Goal: Task Accomplishment & Management: Manage account settings

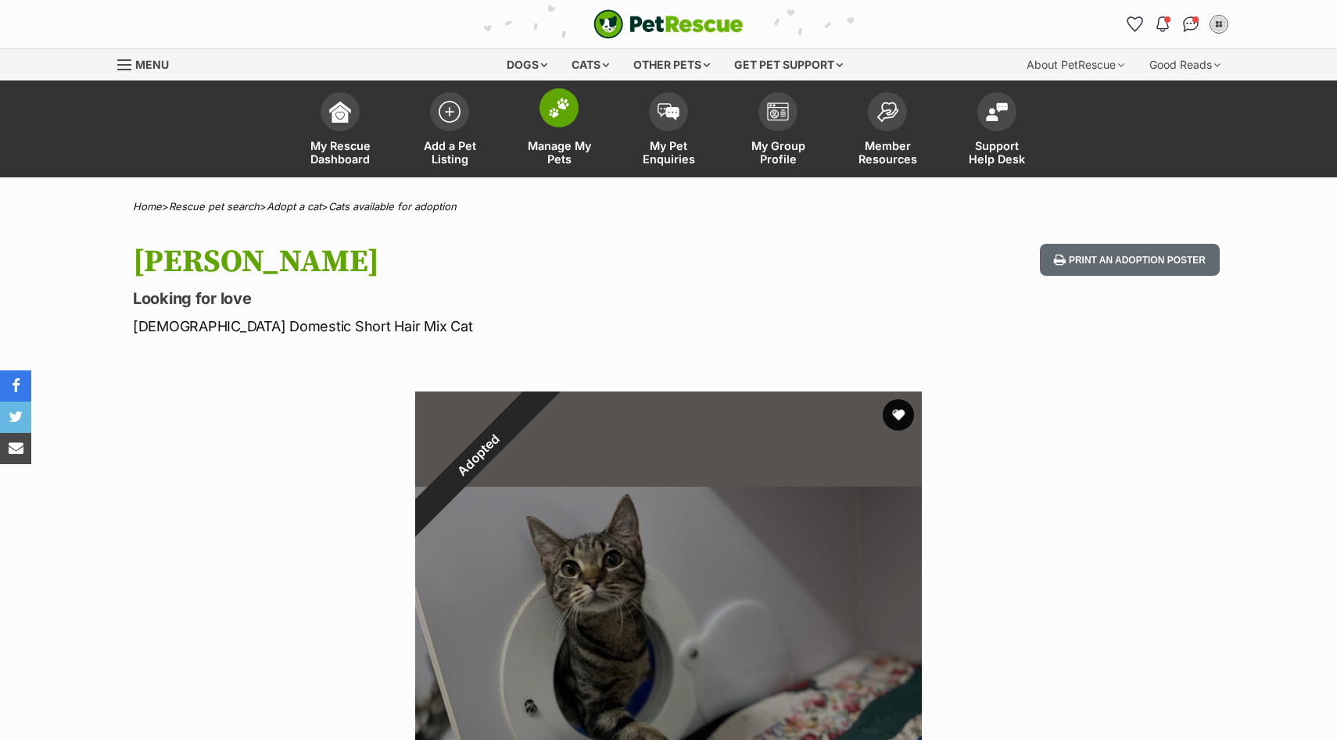
click at [559, 135] on link "Manage My Pets" at bounding box center [558, 130] width 109 height 93
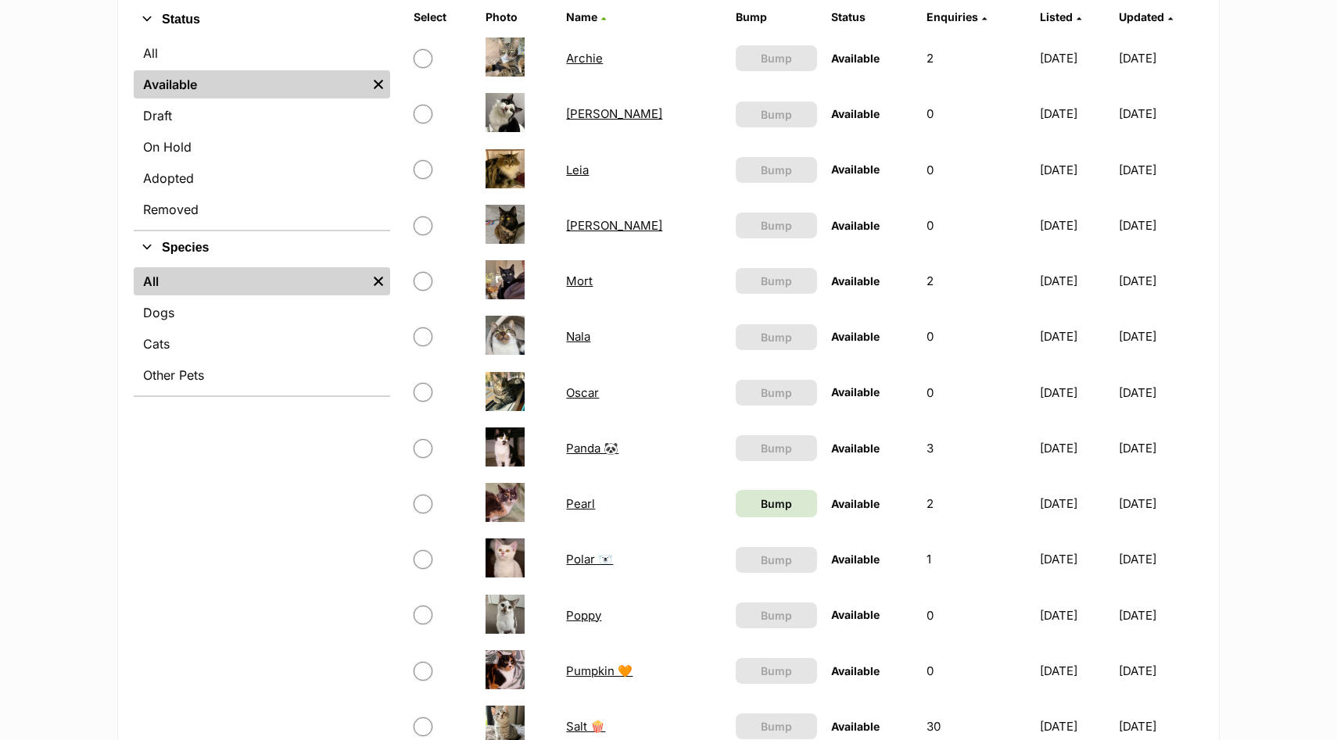
scroll to position [406, 0]
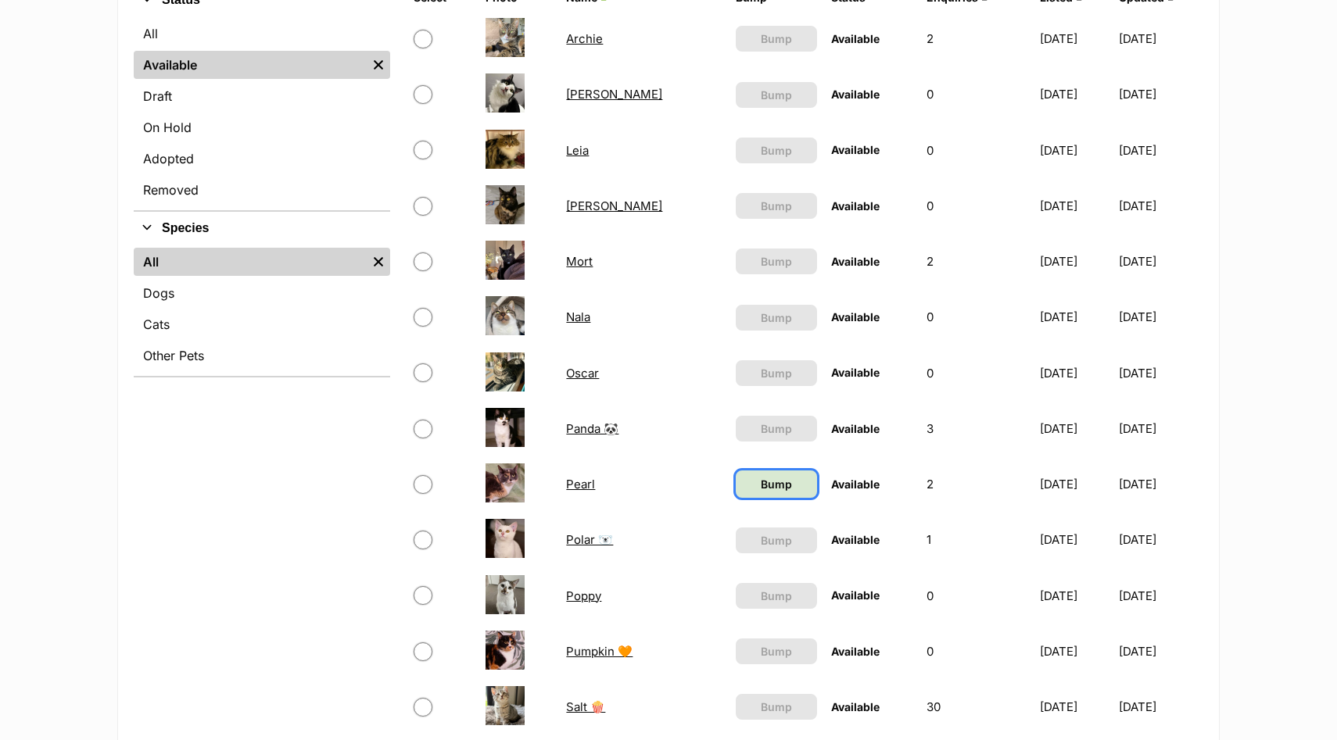
click at [761, 488] on span "Bump" at bounding box center [776, 484] width 31 height 16
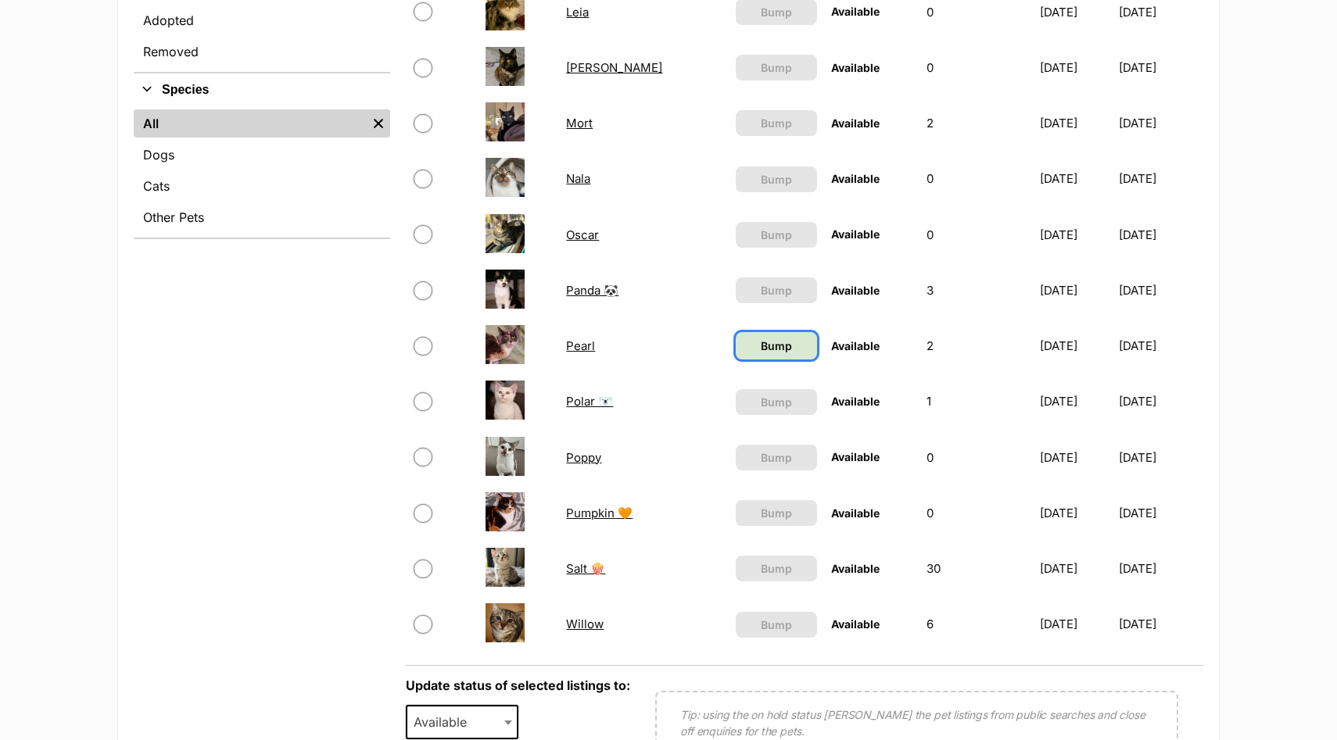
scroll to position [553, 0]
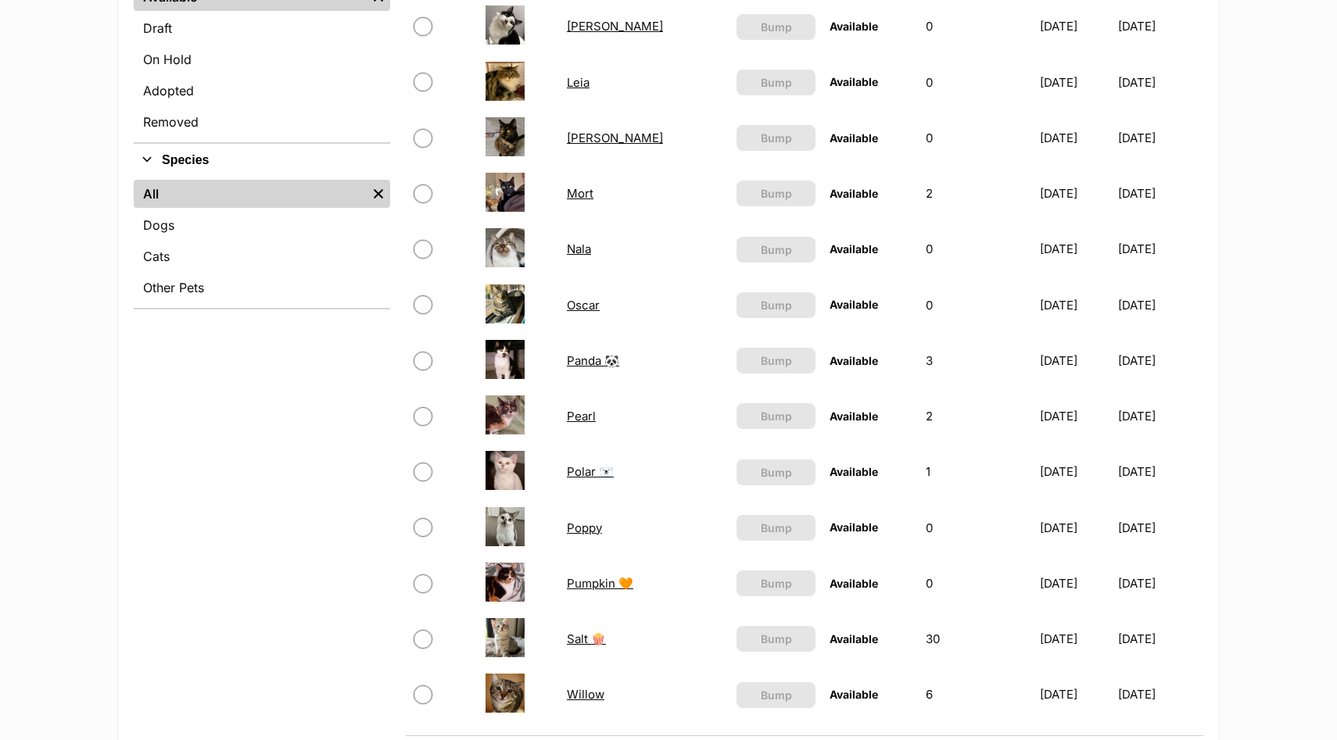
scroll to position [475, 0]
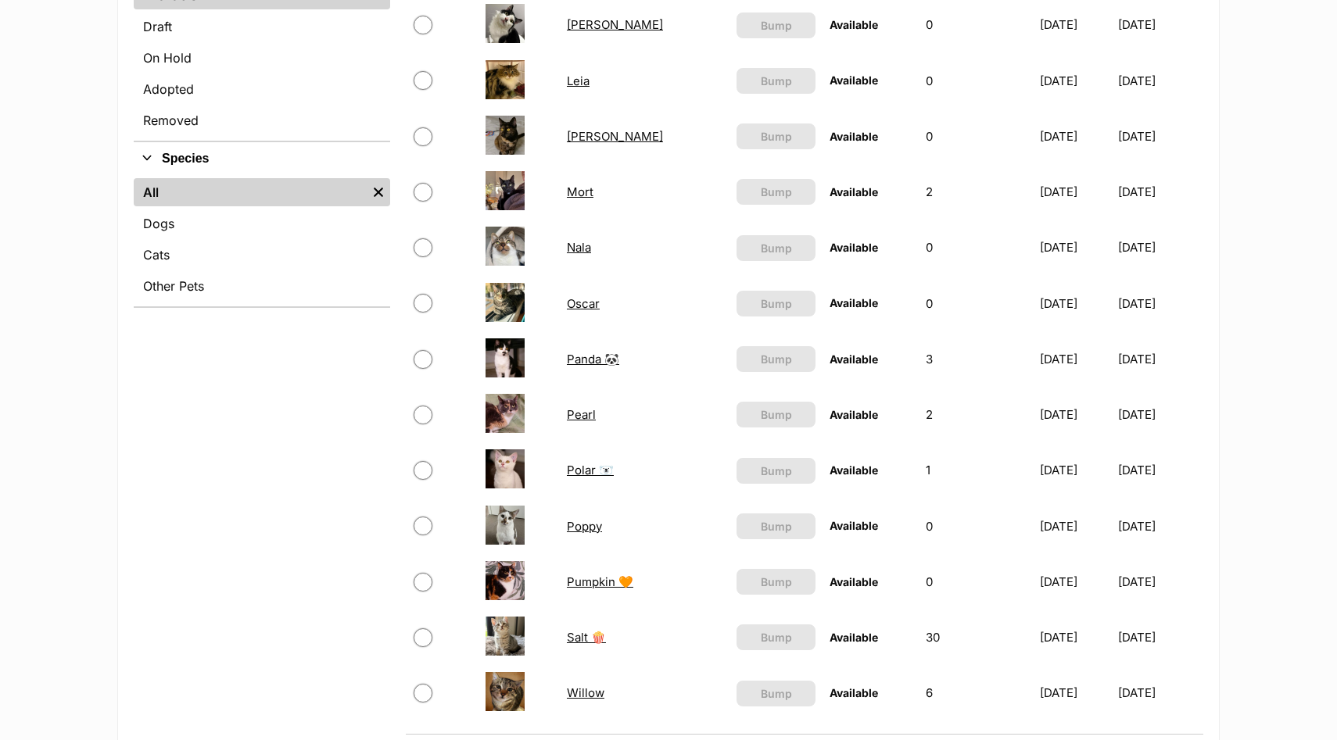
click at [581, 693] on link "Willow" at bounding box center [586, 693] width 38 height 15
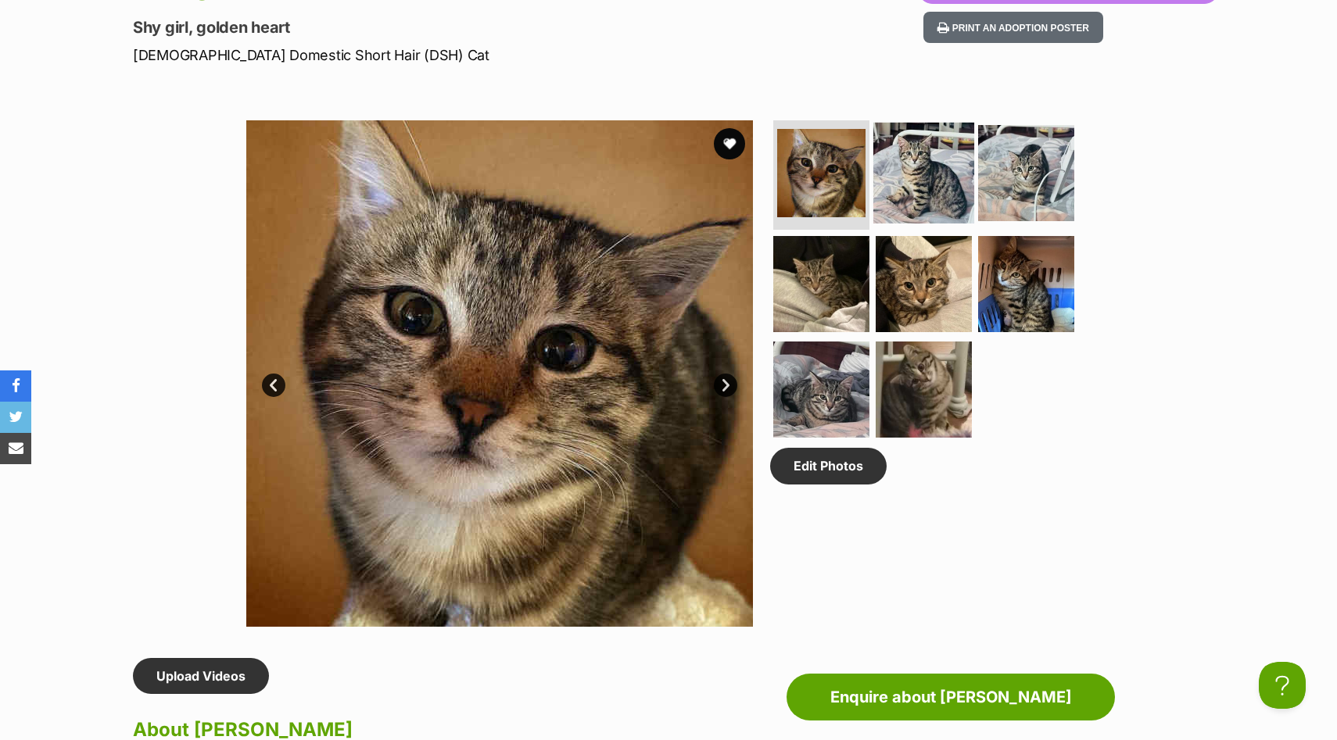
click at [935, 170] on img at bounding box center [923, 173] width 101 height 101
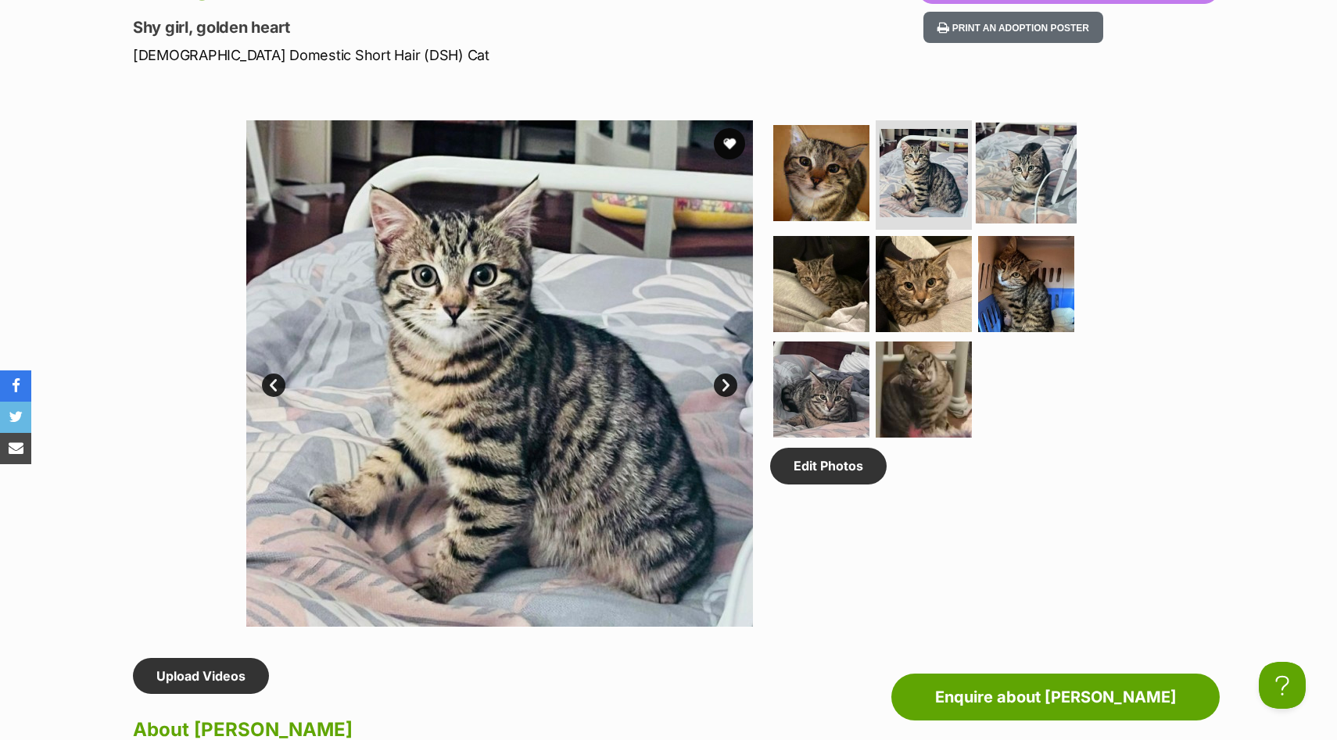
click at [1030, 182] on img at bounding box center [1026, 173] width 101 height 101
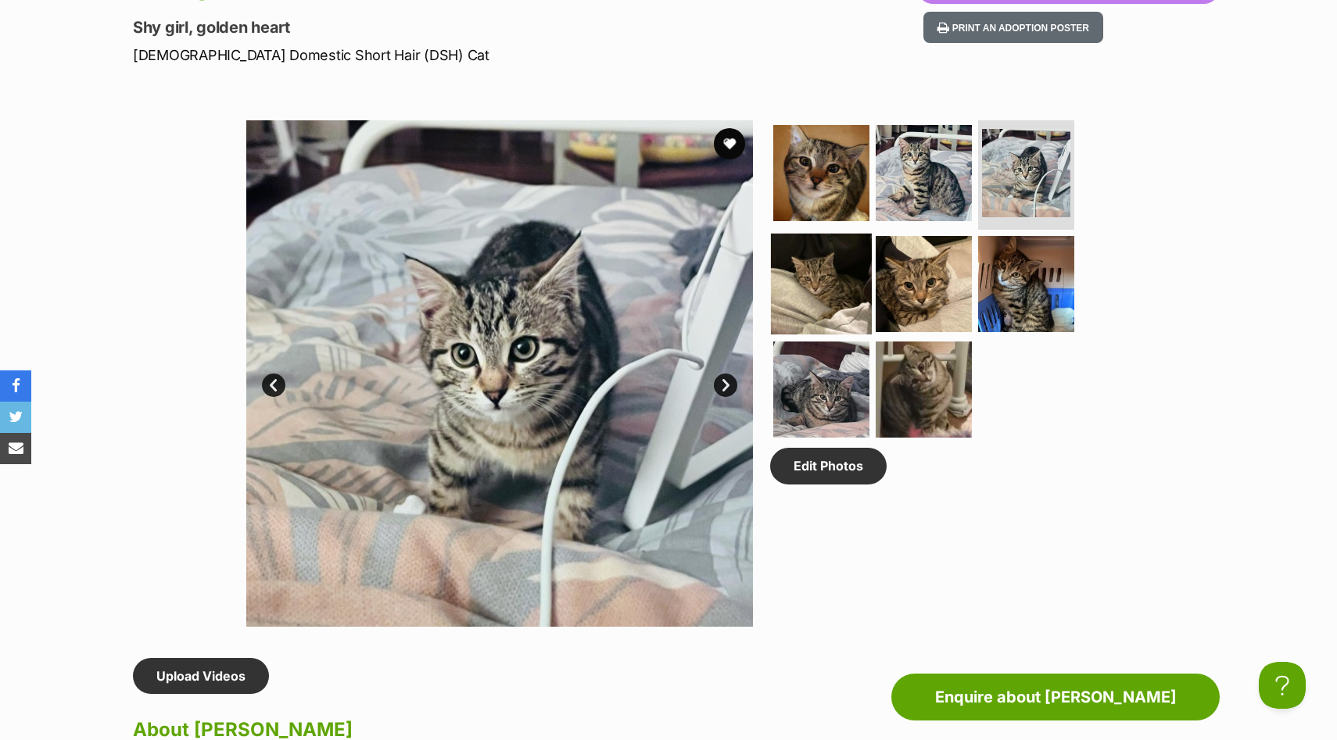
click at [830, 287] on img at bounding box center [821, 283] width 101 height 101
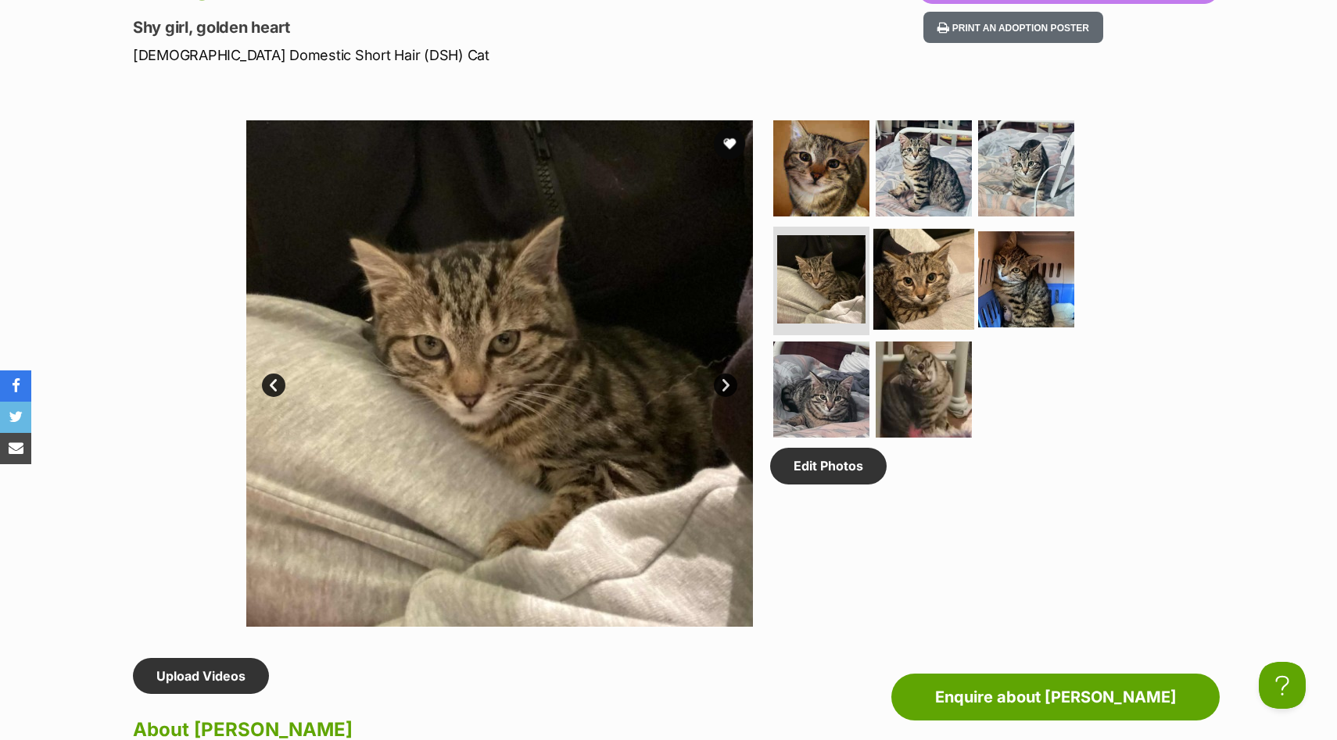
click at [940, 289] on img at bounding box center [923, 278] width 101 height 101
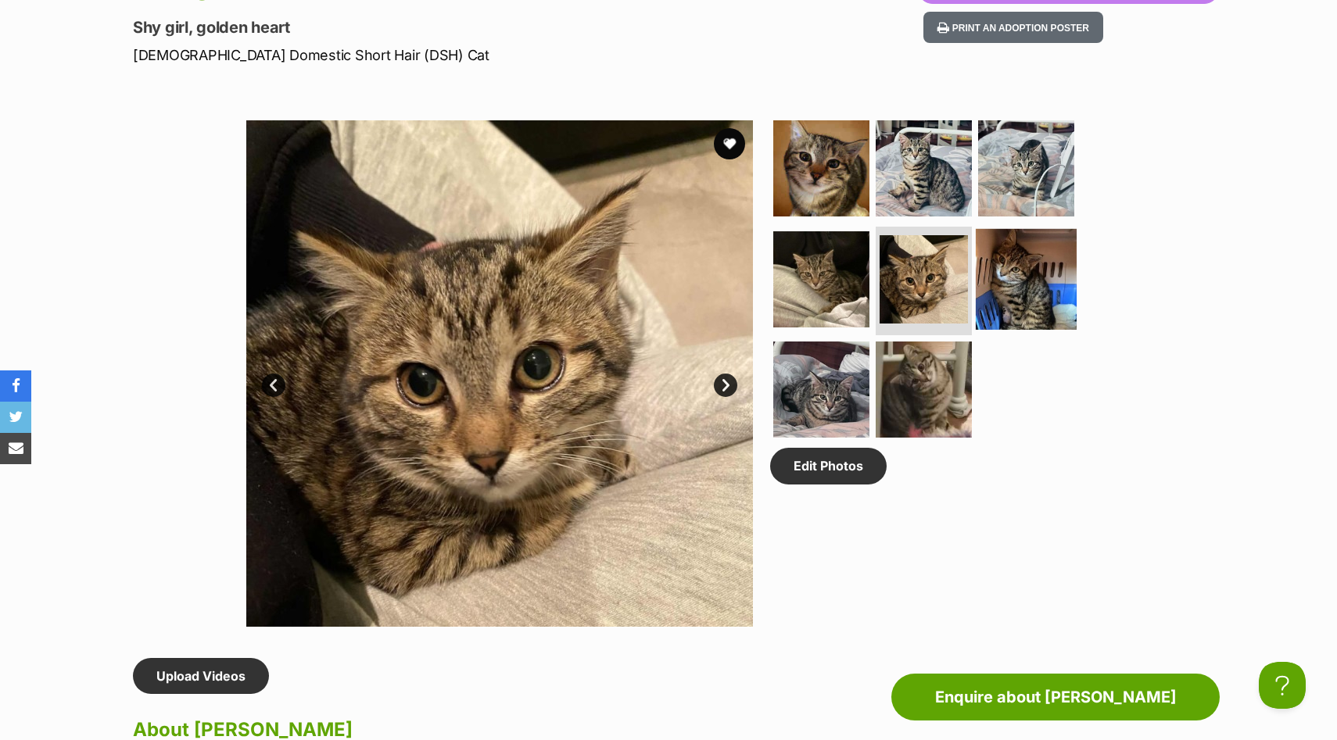
click at [1016, 292] on img at bounding box center [1026, 278] width 101 height 101
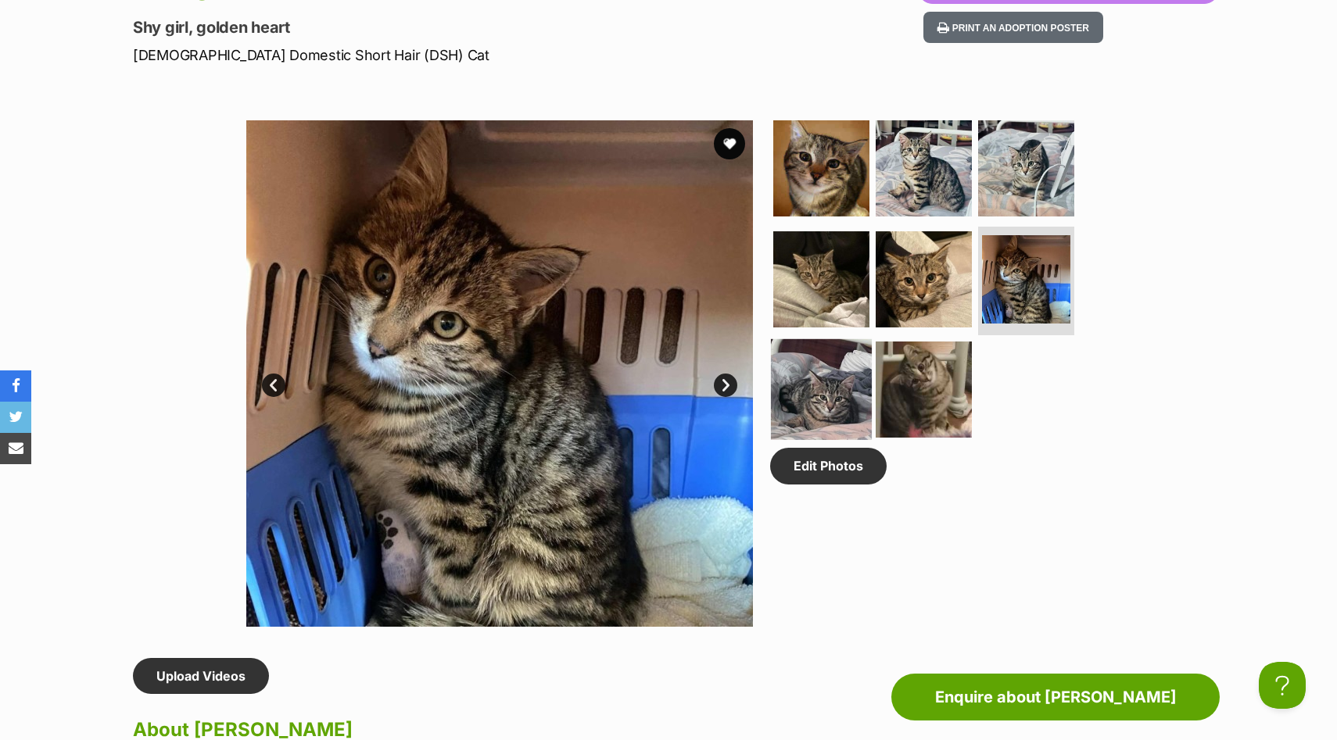
click at [826, 390] on img at bounding box center [821, 389] width 101 height 101
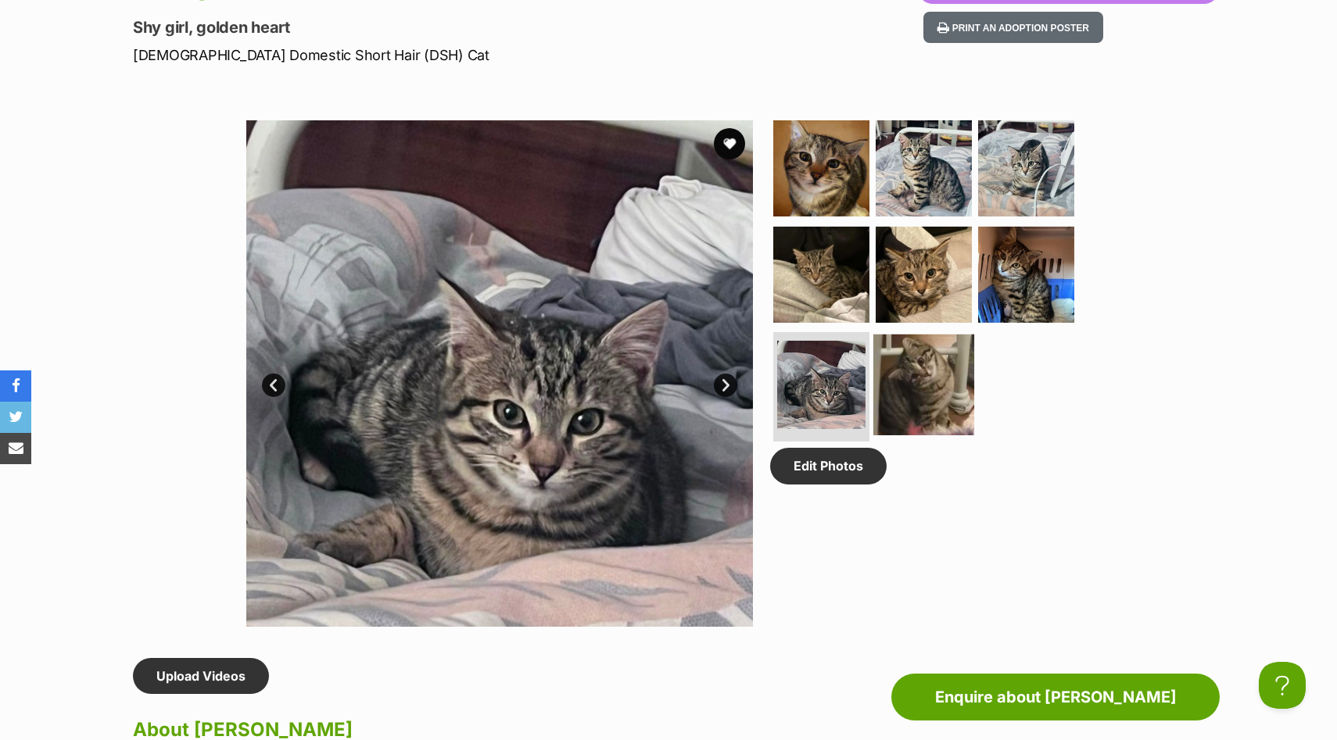
click at [924, 388] on img at bounding box center [923, 385] width 101 height 101
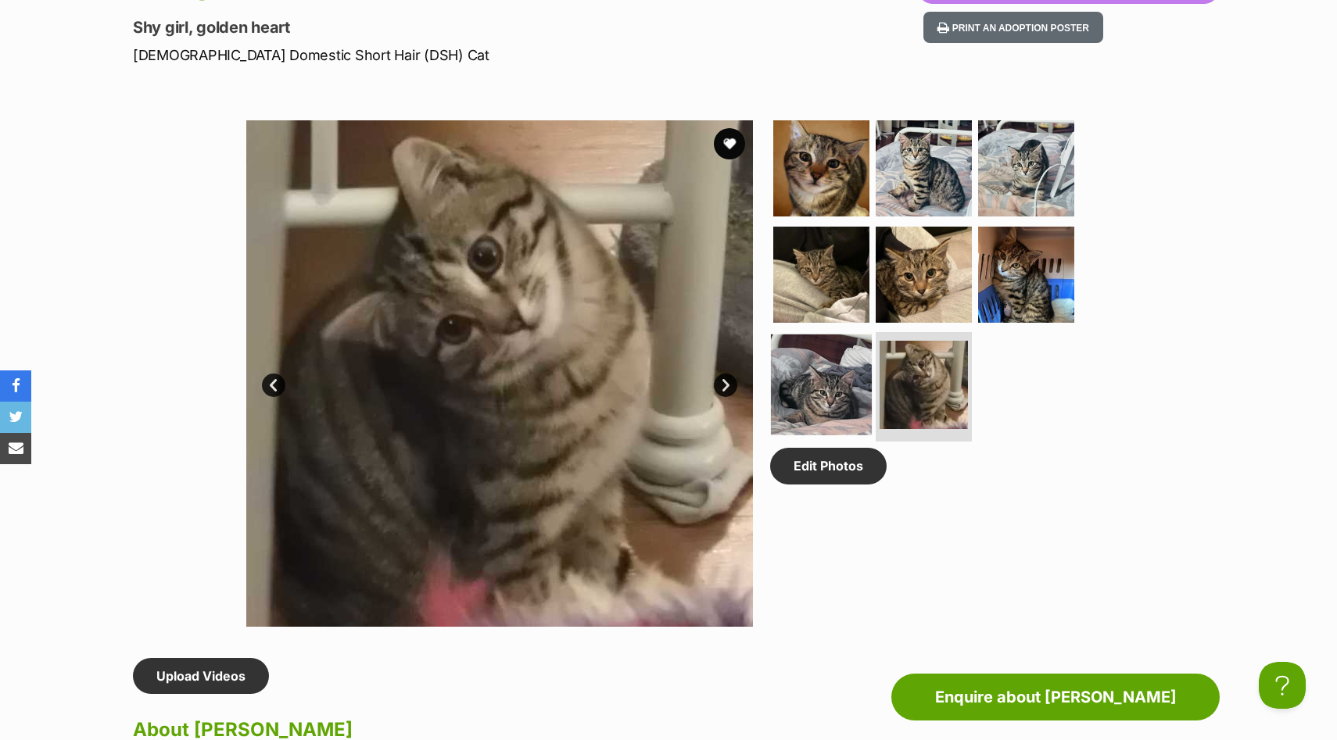
click at [839, 375] on img at bounding box center [821, 385] width 101 height 101
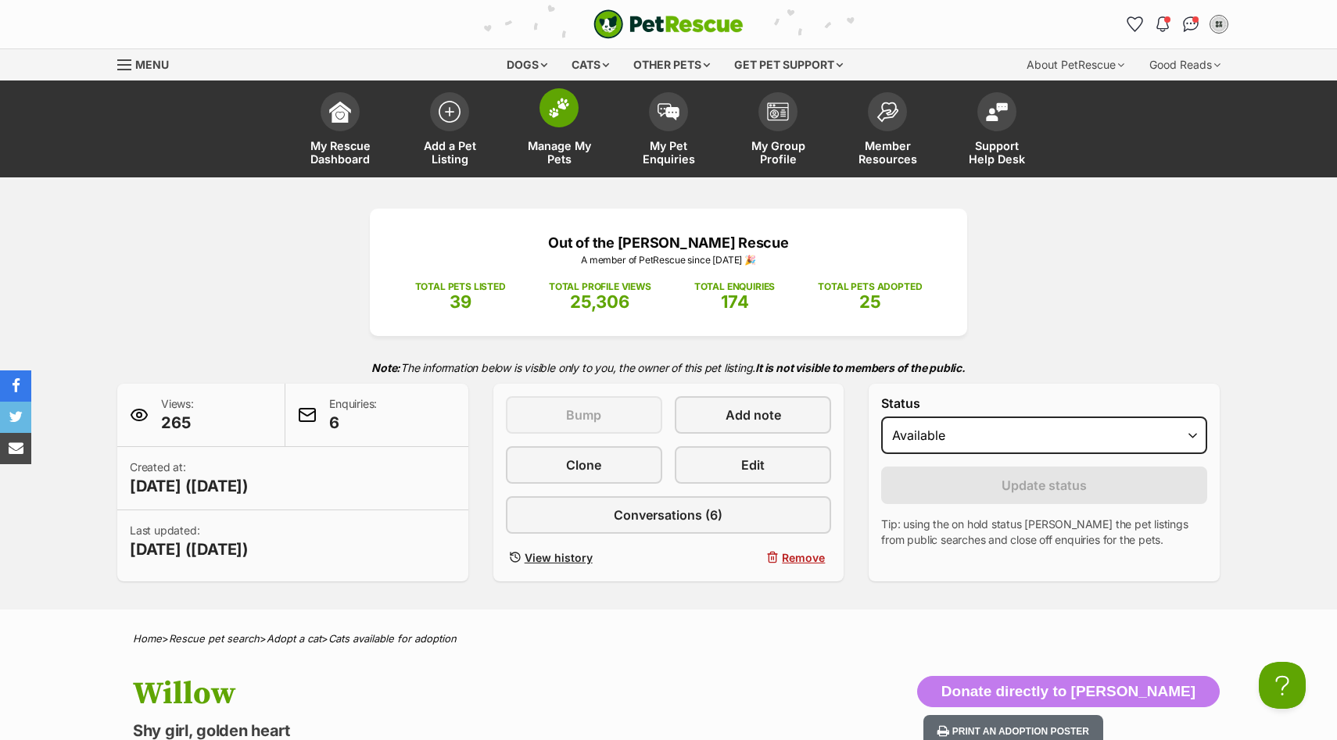
click at [579, 124] on link "Manage My Pets" at bounding box center [558, 130] width 109 height 93
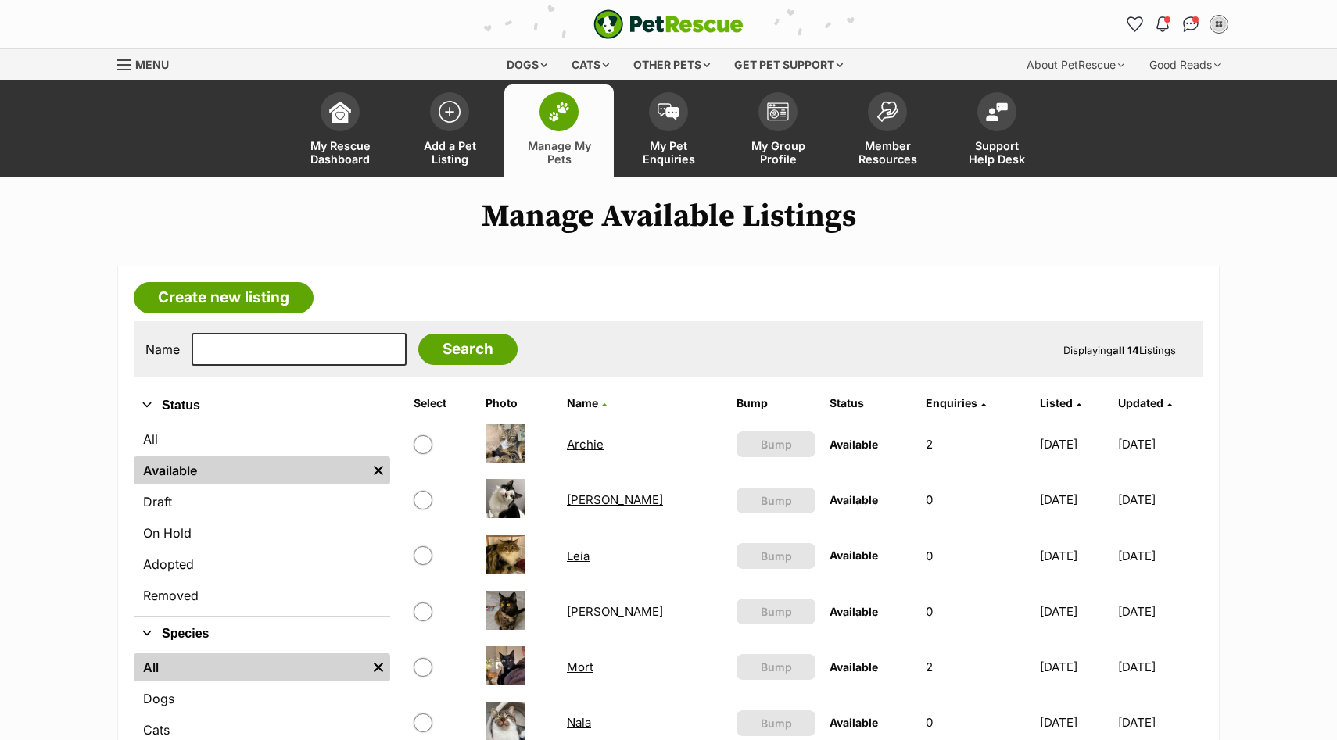
click at [569, 560] on link "Leia" at bounding box center [578, 556] width 23 height 15
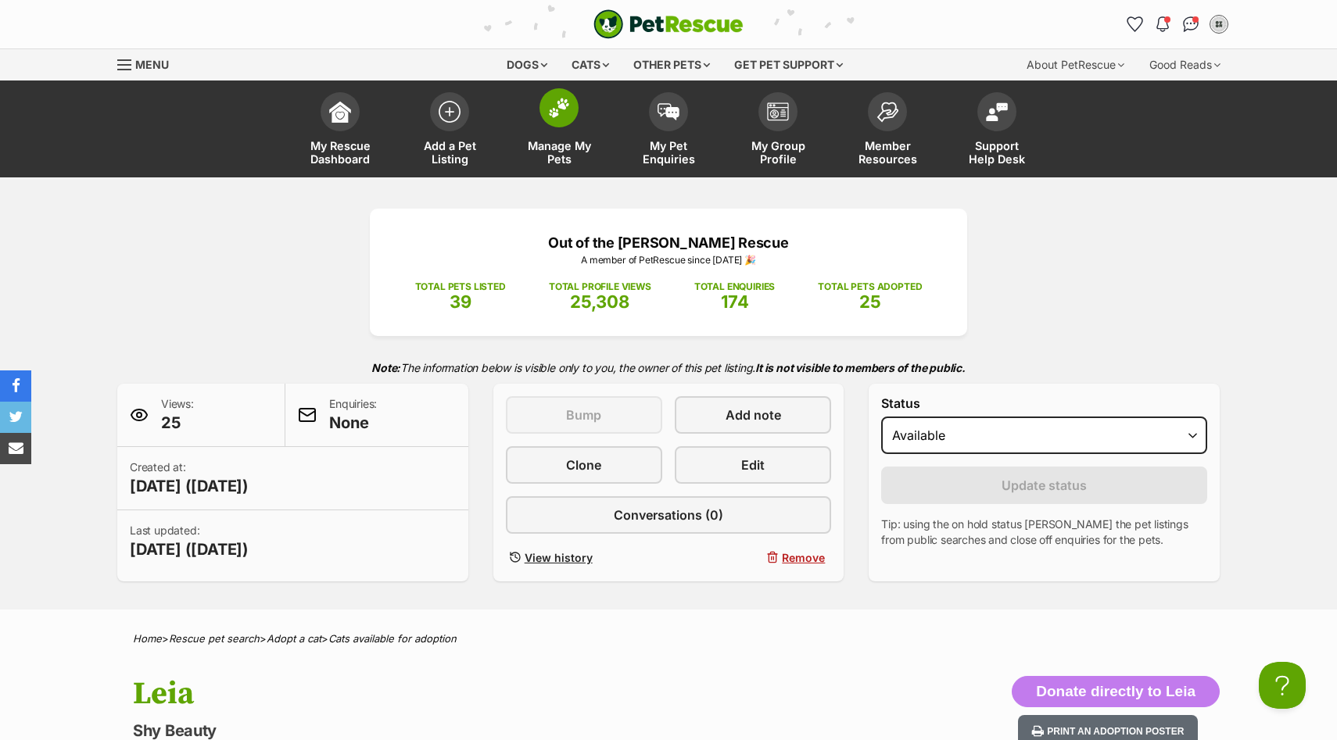
click at [537, 124] on link "Manage My Pets" at bounding box center [558, 130] width 109 height 93
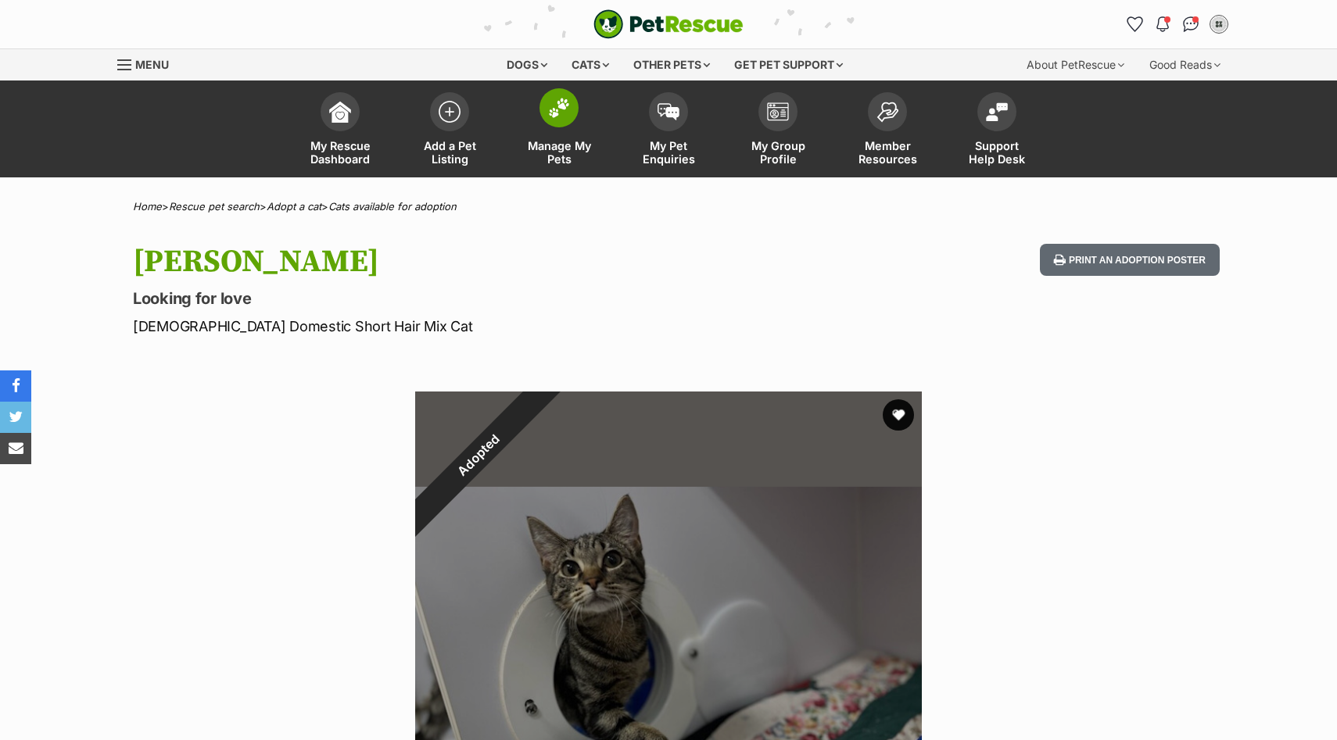
click at [526, 130] on link "Manage My Pets" at bounding box center [558, 130] width 109 height 93
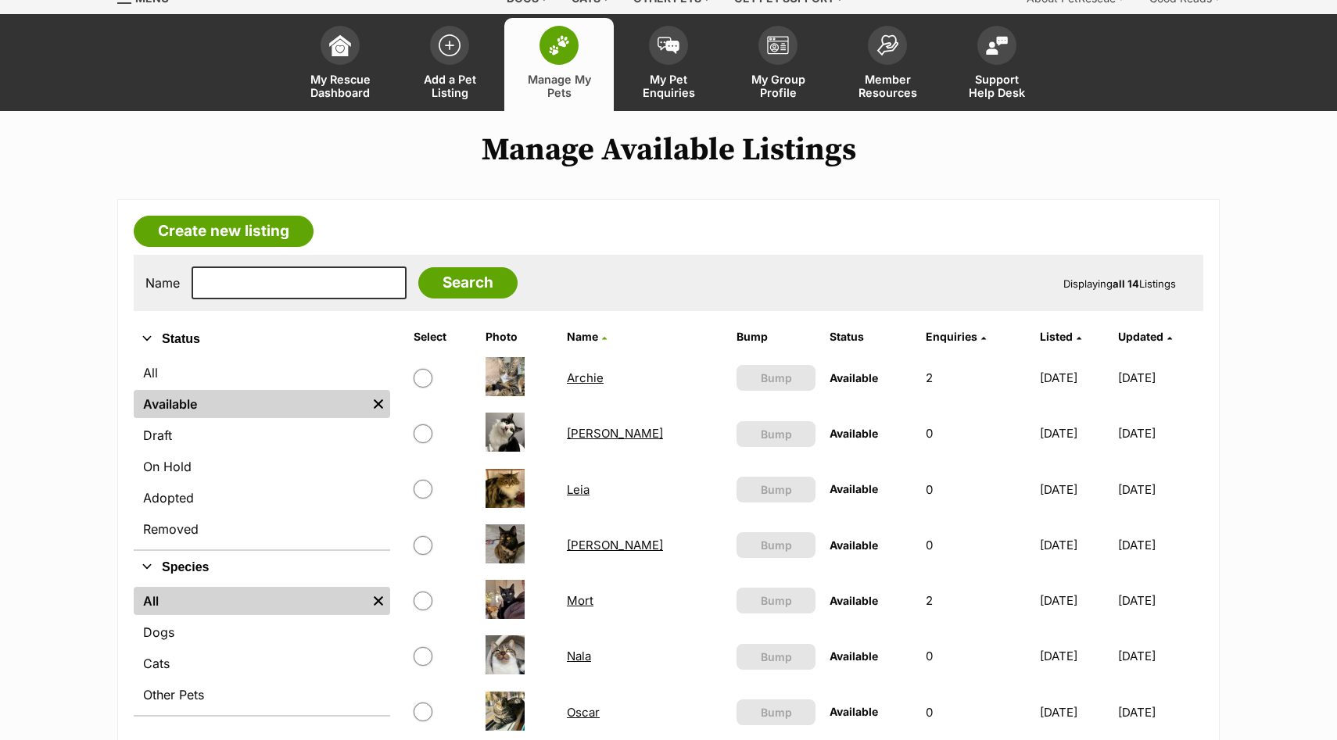
scroll to position [70, 0]
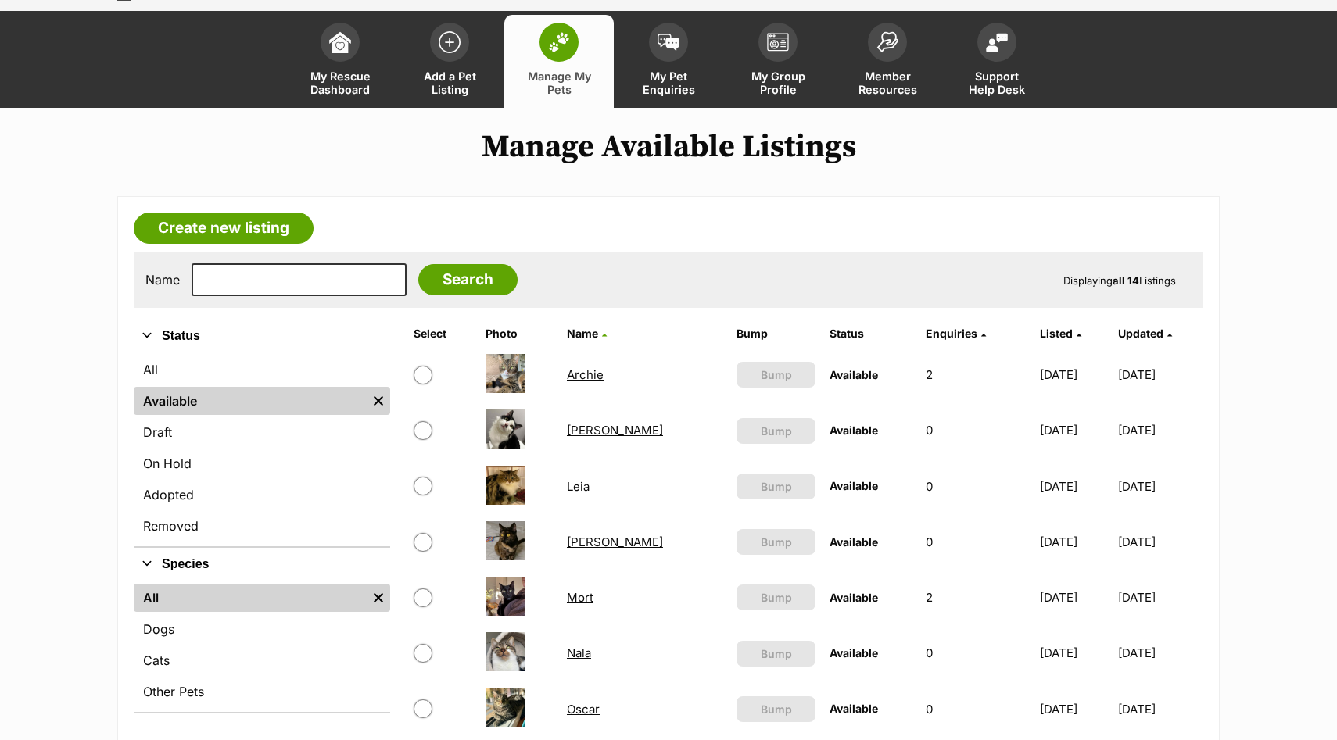
click at [578, 439] on td "[PERSON_NAME]" at bounding box center [645, 430] width 168 height 54
click at [578, 432] on link "[PERSON_NAME]" at bounding box center [615, 430] width 96 height 15
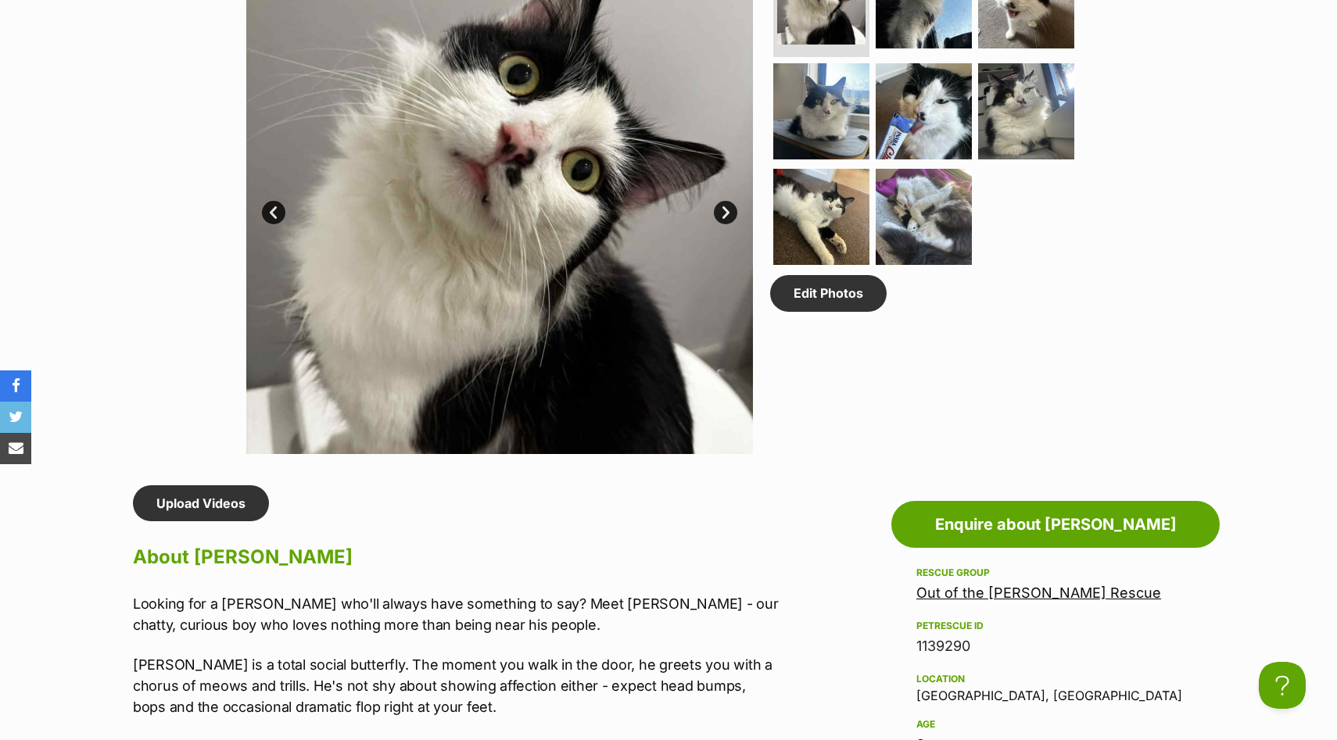
scroll to position [662, 0]
